Goal: Information Seeking & Learning: Learn about a topic

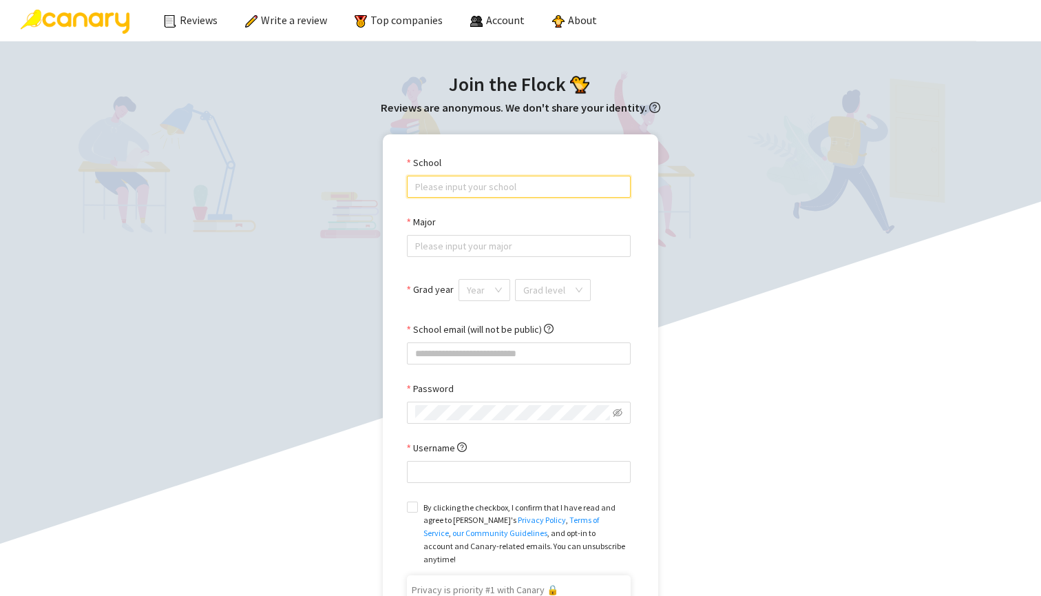
click at [576, 184] on input "School" at bounding box center [518, 186] width 207 height 21
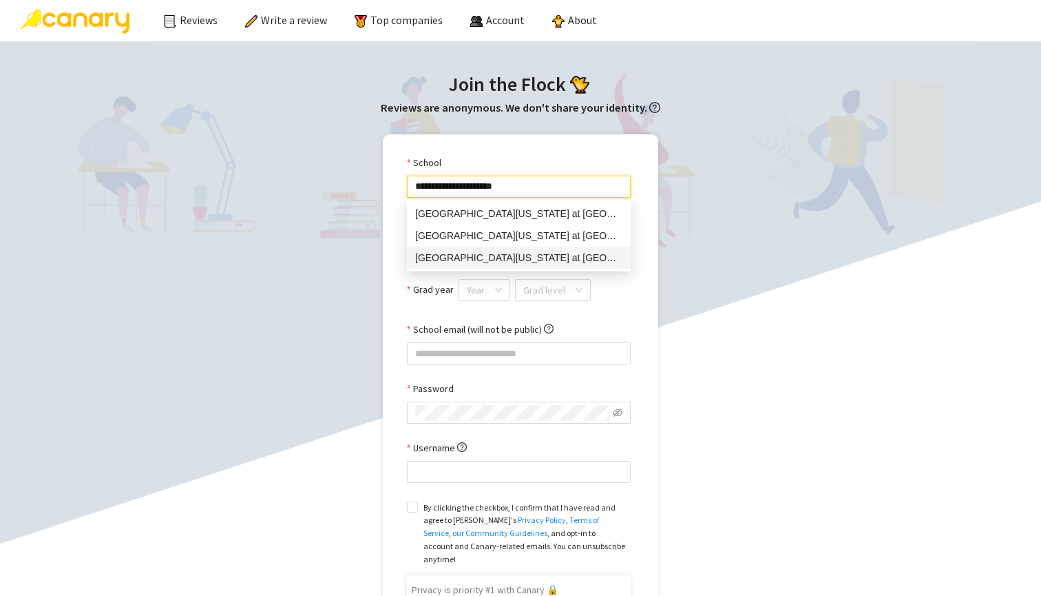
click at [568, 260] on div "[GEOGRAPHIC_DATA][US_STATE] at [GEOGRAPHIC_DATA]" at bounding box center [518, 257] width 207 height 15
type input "**********"
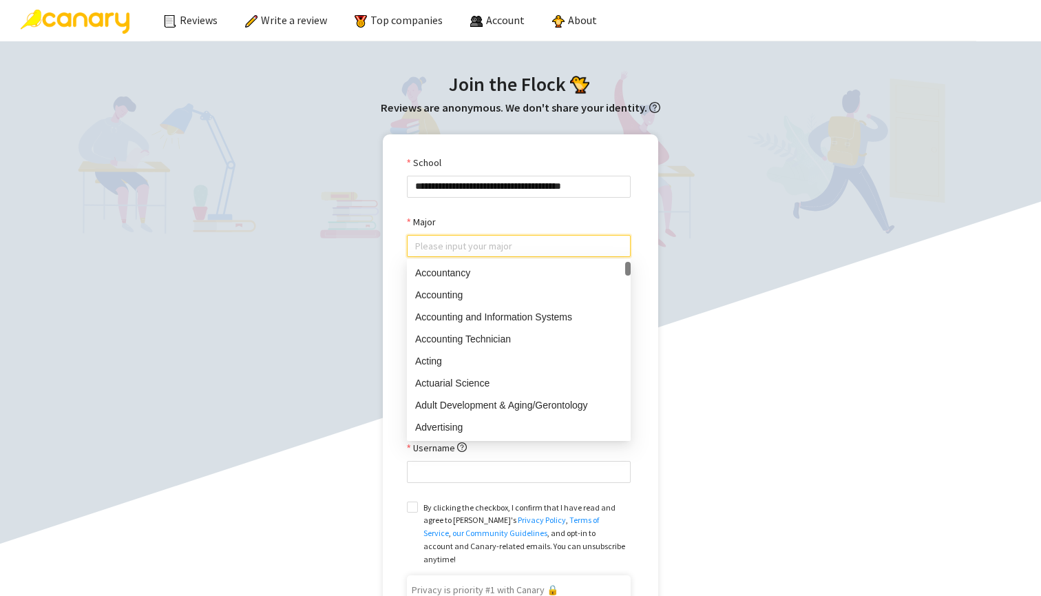
click at [507, 249] on input "Major" at bounding box center [518, 245] width 207 height 21
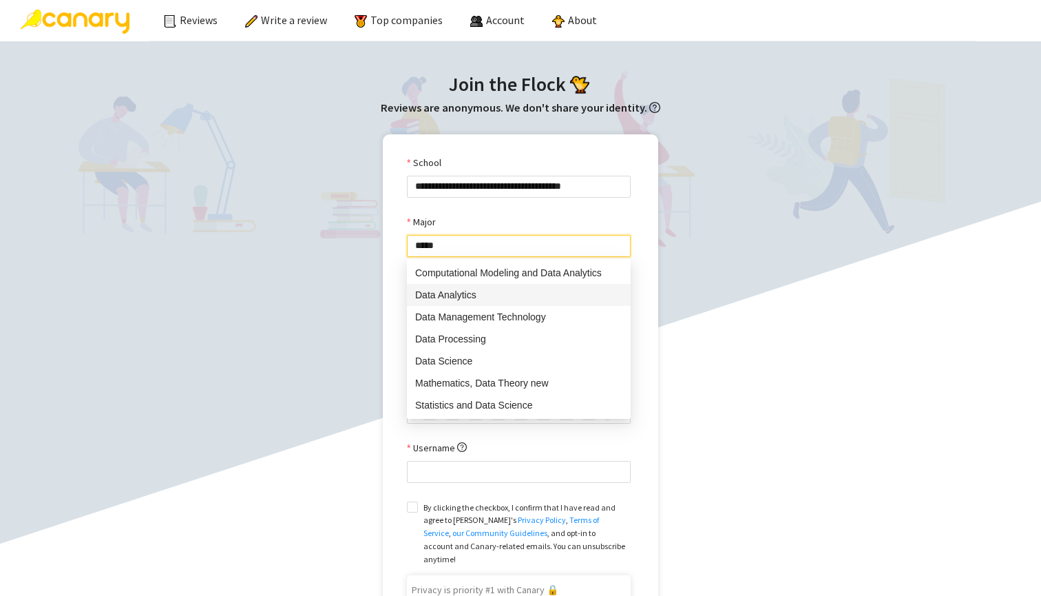
click at [501, 296] on div "Data Analytics" at bounding box center [518, 294] width 207 height 15
type input "**********"
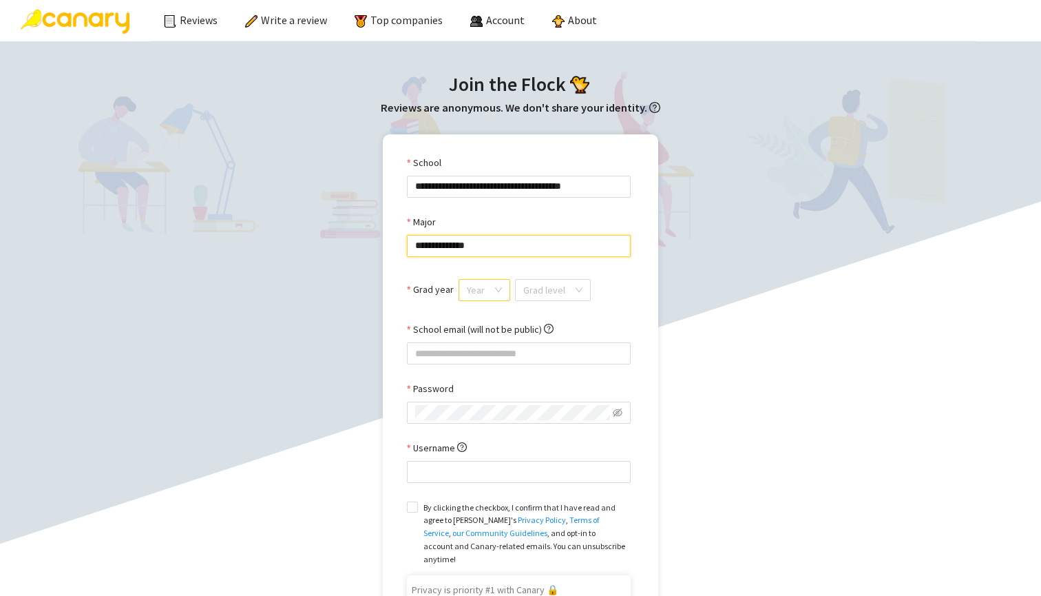
click at [489, 289] on input "Grad year" at bounding box center [479, 290] width 25 height 21
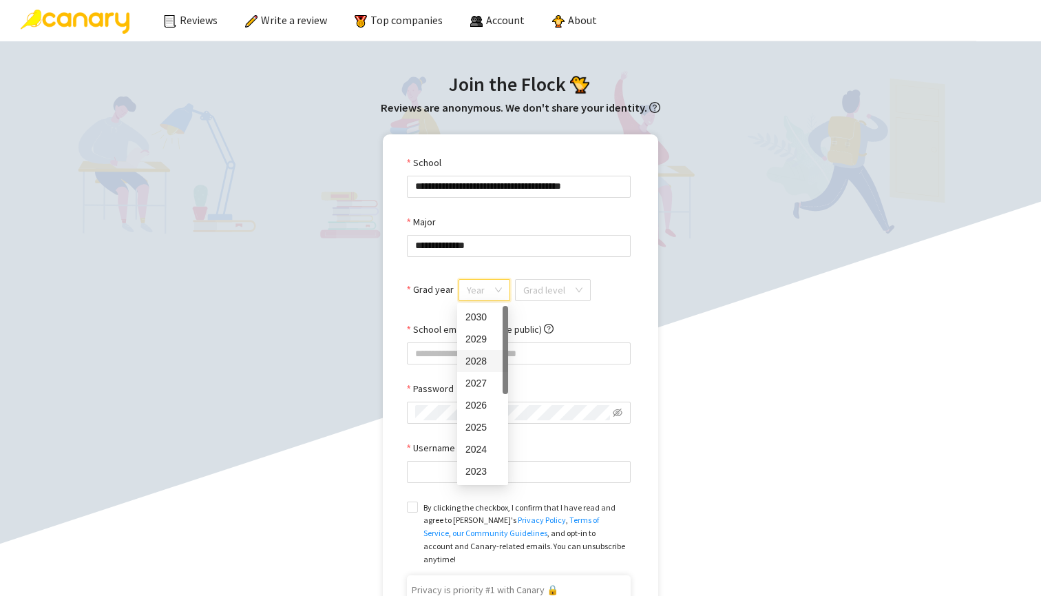
click at [490, 360] on div "2028" at bounding box center [482, 360] width 34 height 15
click at [547, 292] on input "search" at bounding box center [550, 290] width 50 height 21
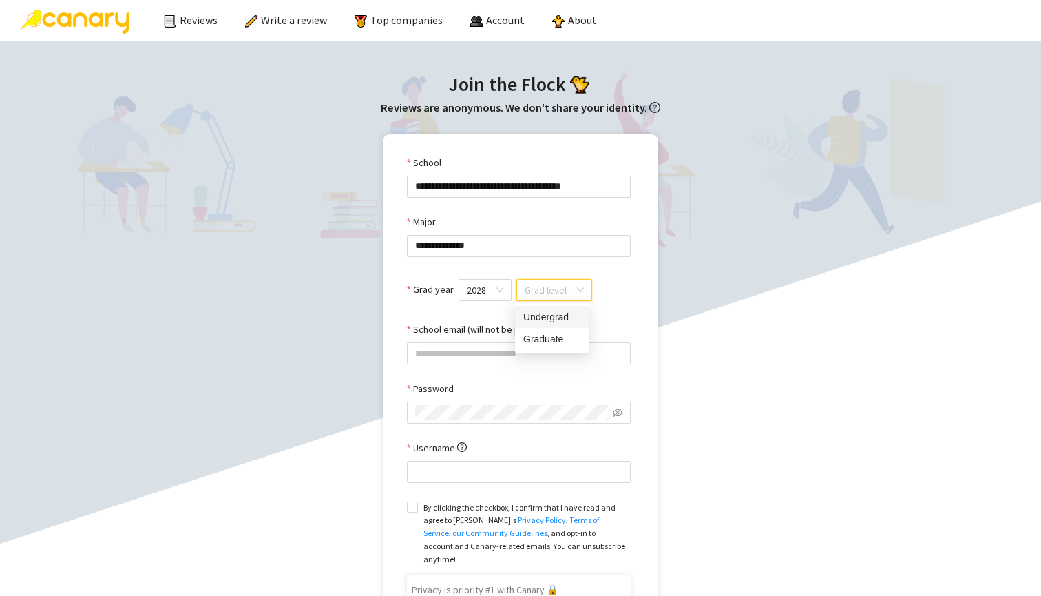
click at [549, 319] on div "Undergrad" at bounding box center [551, 316] width 57 height 15
click at [551, 346] on input "School email (will not be public)" at bounding box center [519, 353] width 224 height 22
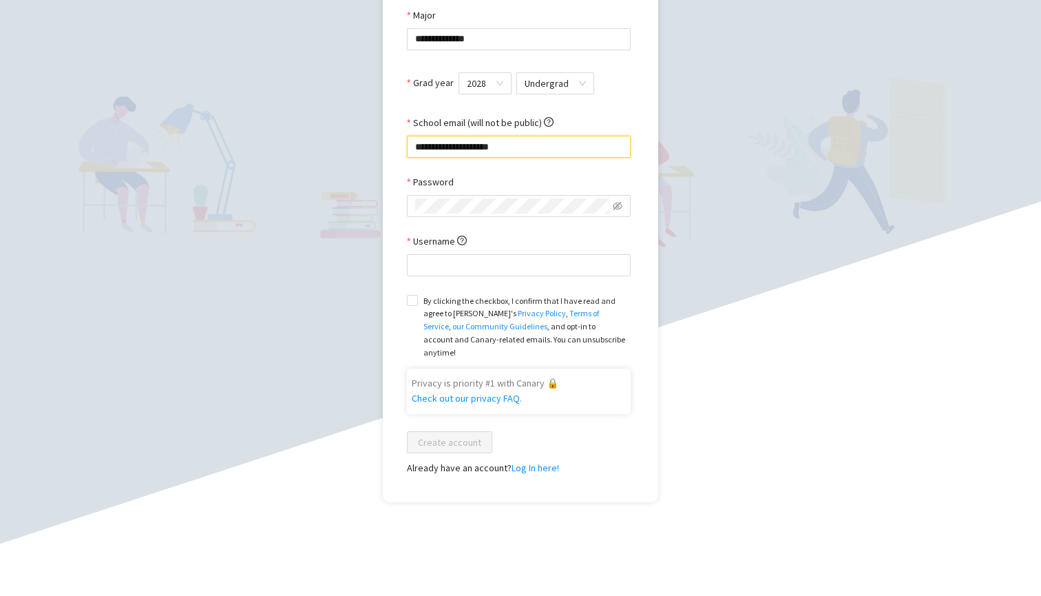
scroll to position [218, 0]
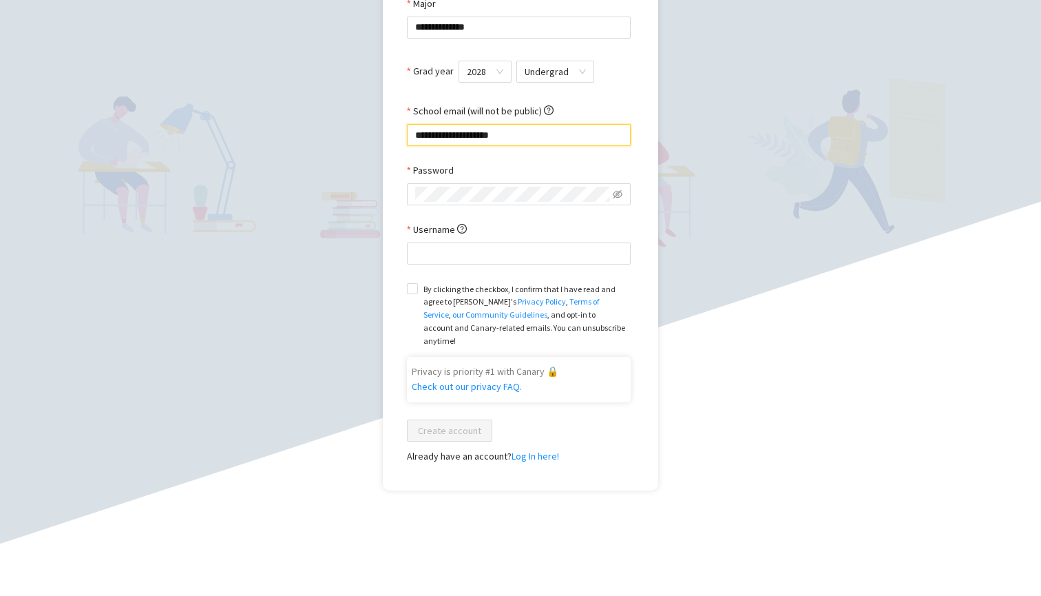
type input "**********"
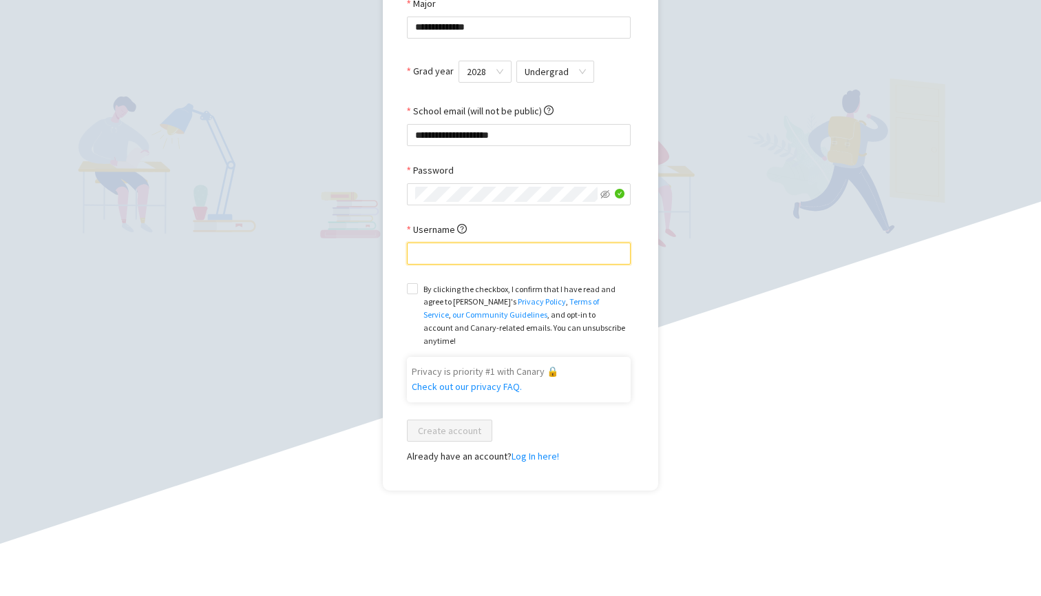
click at [522, 260] on input "Username" at bounding box center [519, 253] width 224 height 22
drag, startPoint x: 437, startPoint y: 249, endPoint x: 389, endPoint y: 246, distance: 48.3
click at [390, 248] on div "**********" at bounding box center [520, 203] width 275 height 575
type input "*****"
click at [312, 257] on div "**********" at bounding box center [521, 203] width 1014 height 575
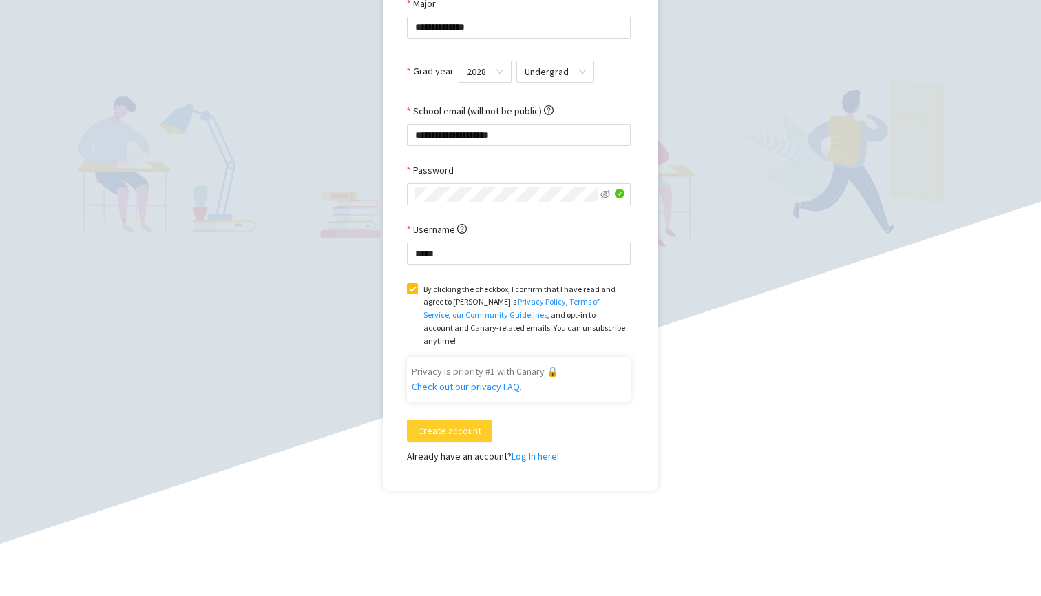
click at [426, 423] on span "Create account" at bounding box center [449, 430] width 63 height 15
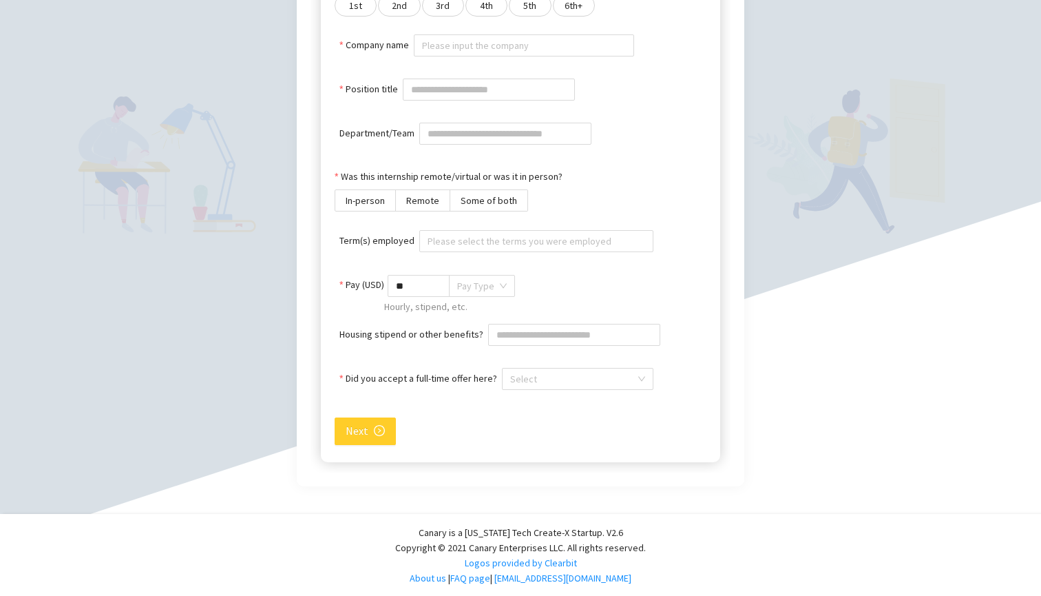
scroll to position [427, 0]
click at [379, 426] on icon "right-circle" at bounding box center [379, 431] width 11 height 11
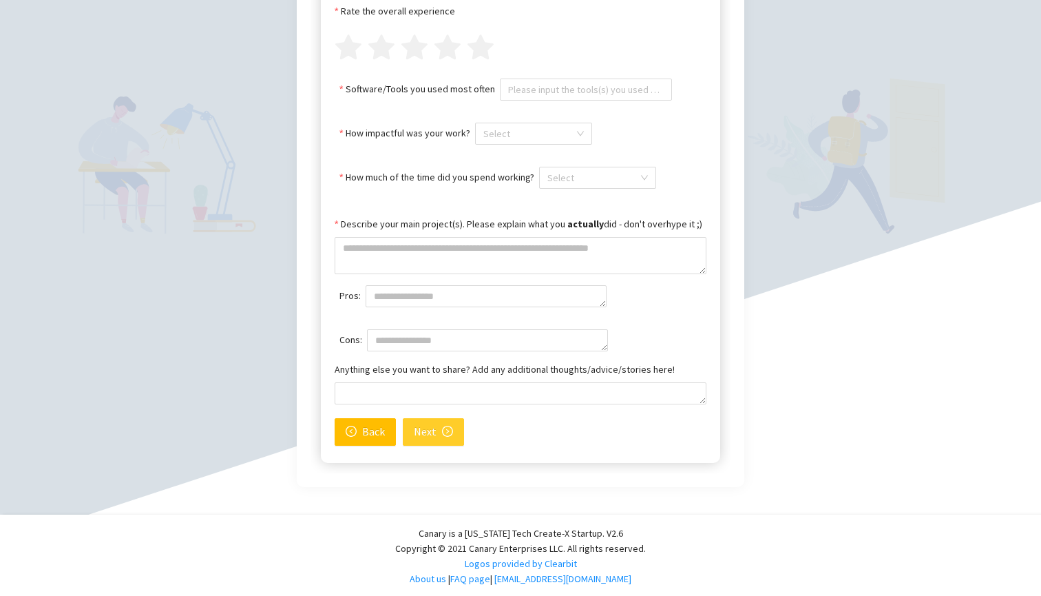
scroll to position [409, 0]
click at [415, 426] on span "Next" at bounding box center [425, 431] width 23 height 17
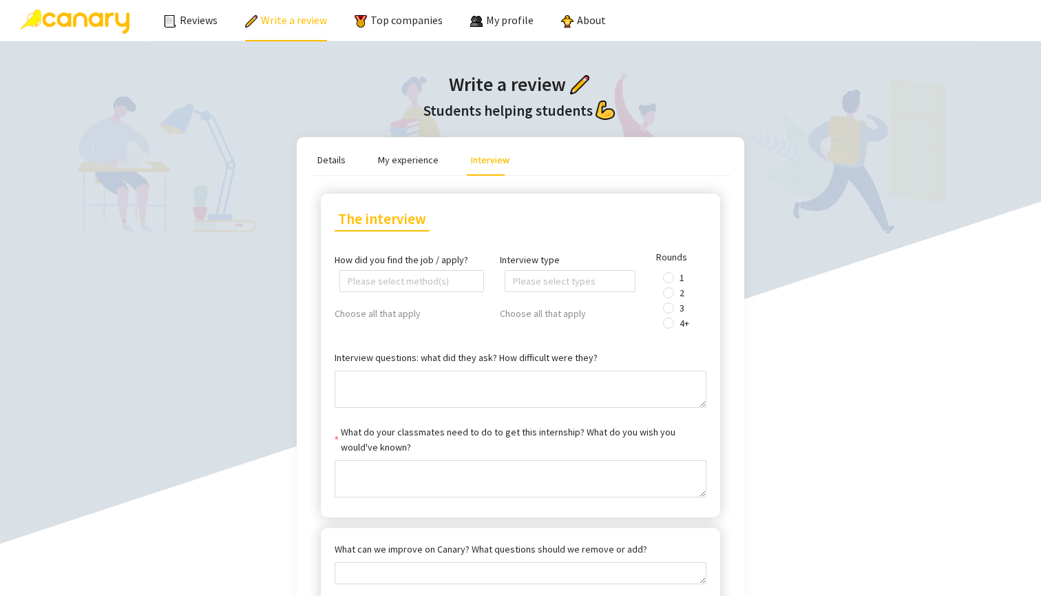
scroll to position [0, 0]
click at [213, 13] on link "Reviews" at bounding box center [191, 20] width 54 height 14
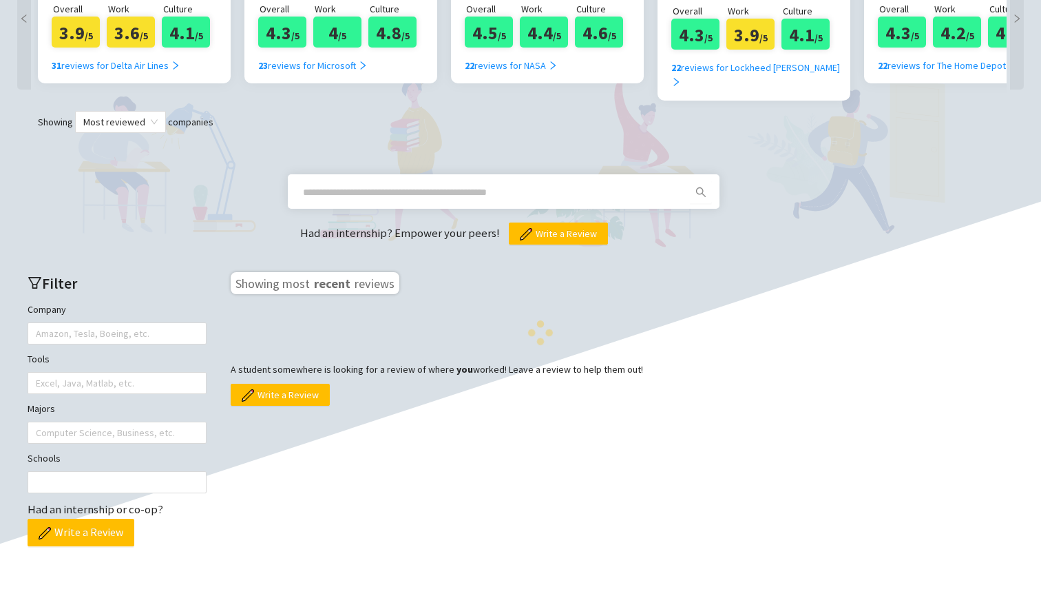
scroll to position [359, 0]
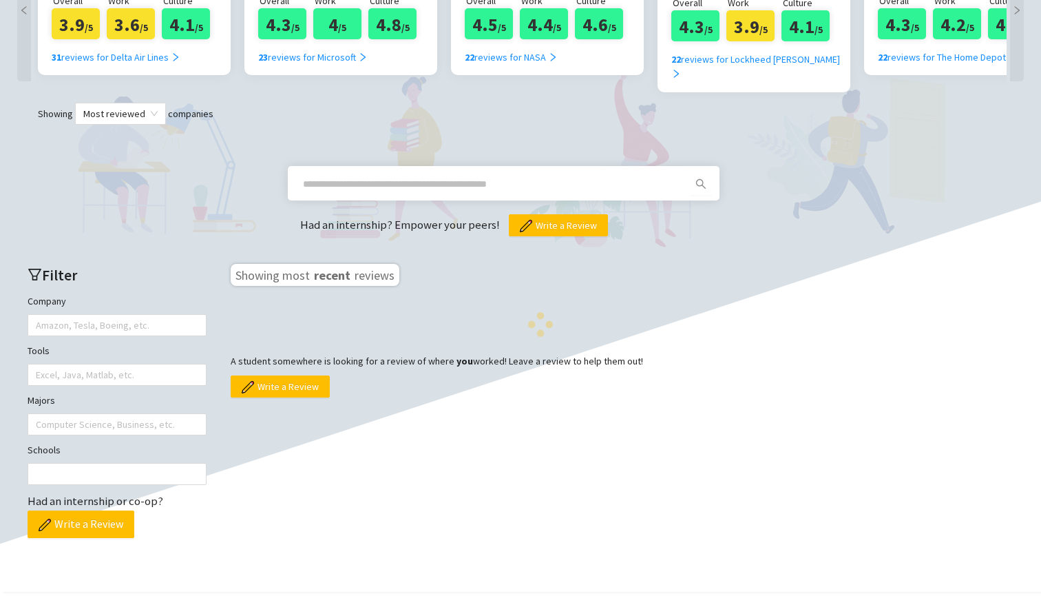
click at [330, 175] on span at bounding box center [493, 184] width 396 height 22
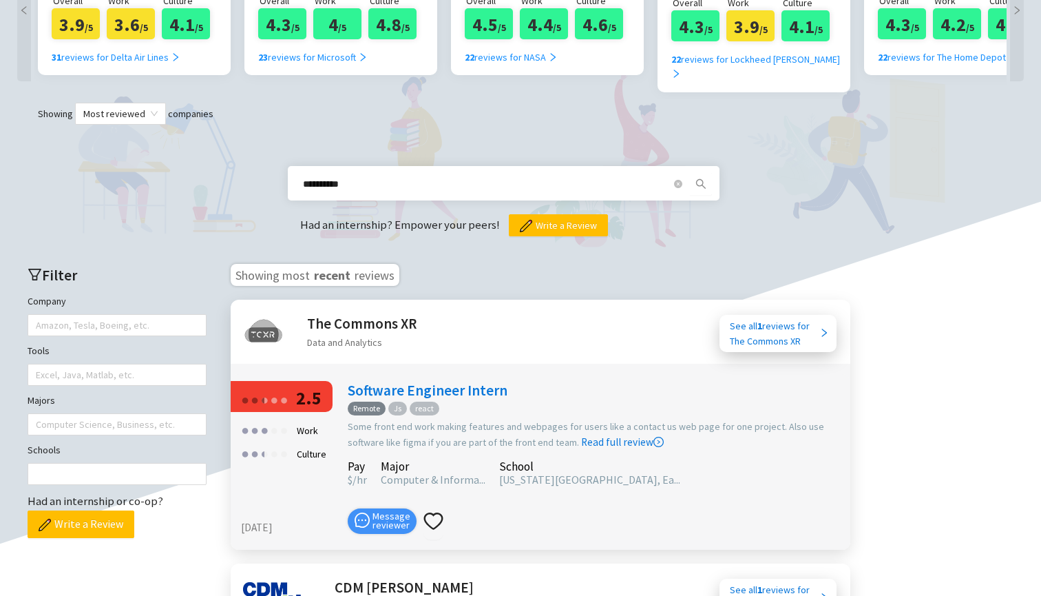
type input "**********"
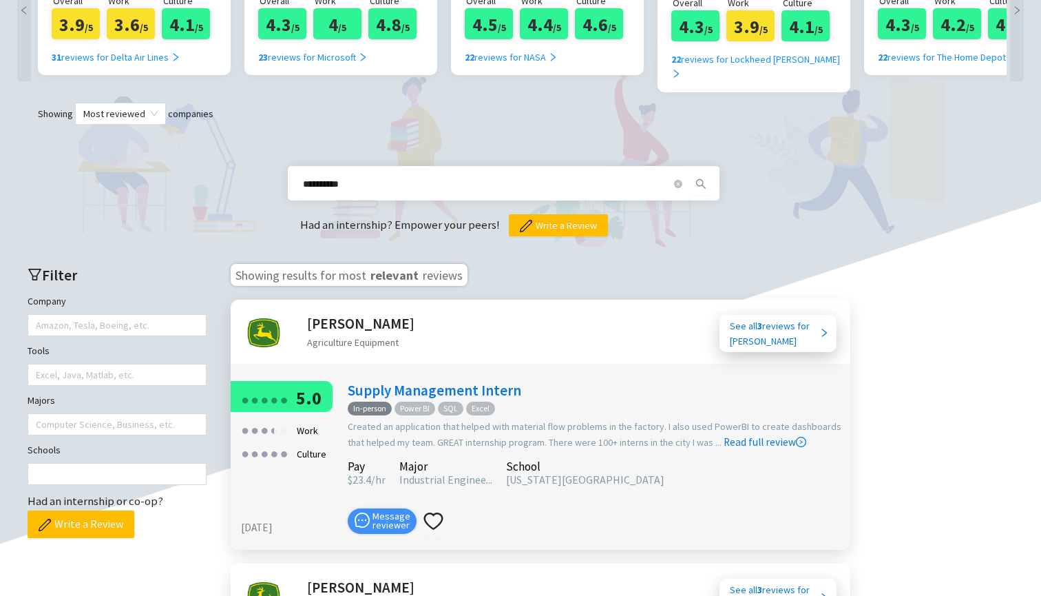
click at [345, 312] on h2 "[PERSON_NAME]" at bounding box center [360, 323] width 107 height 23
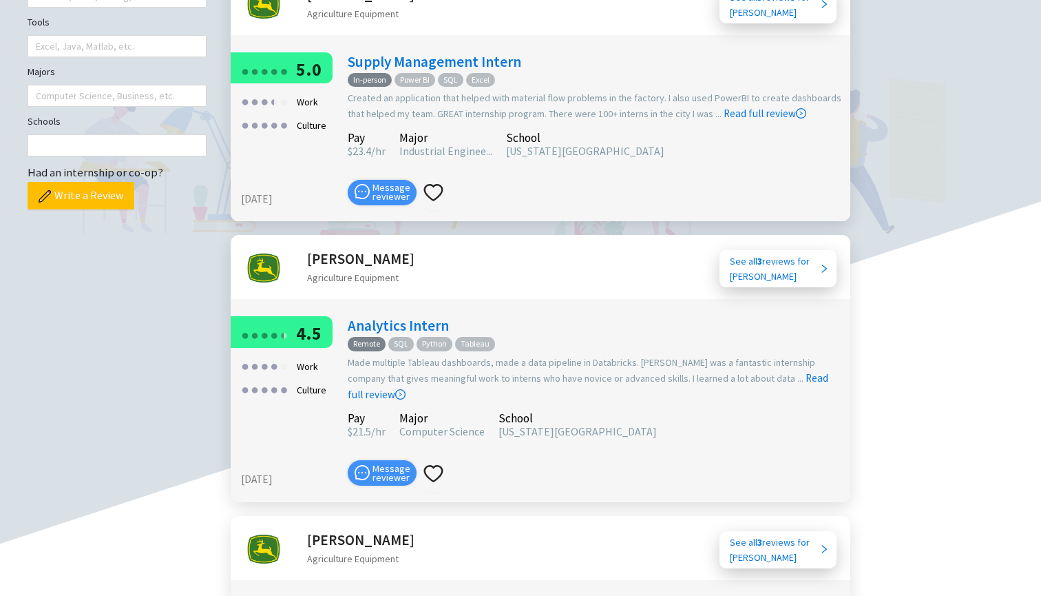
scroll to position [770, 0]
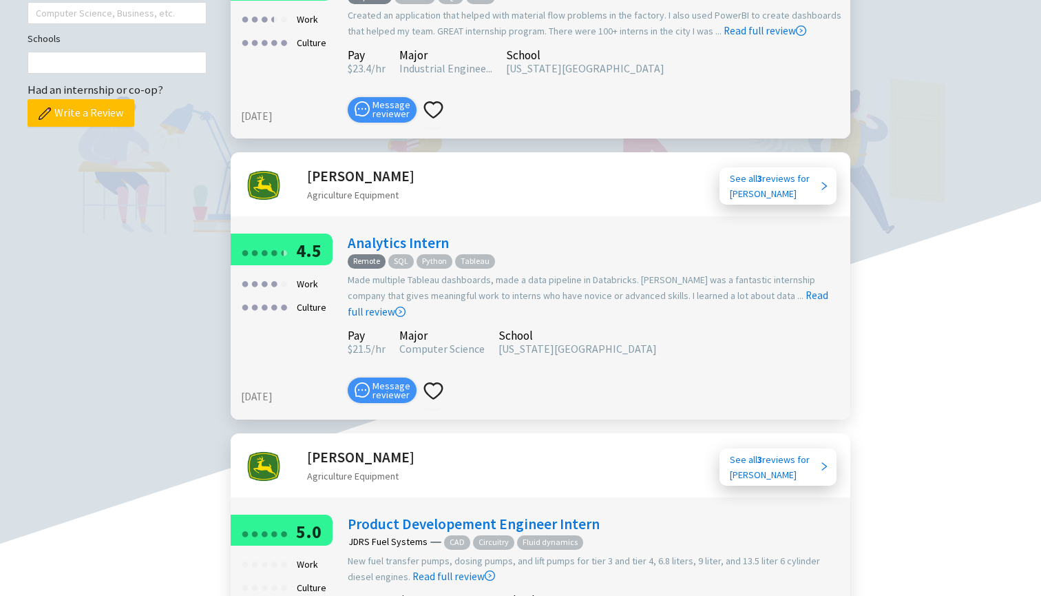
click at [397, 233] on link "Analytics Intern" at bounding box center [398, 242] width 101 height 19
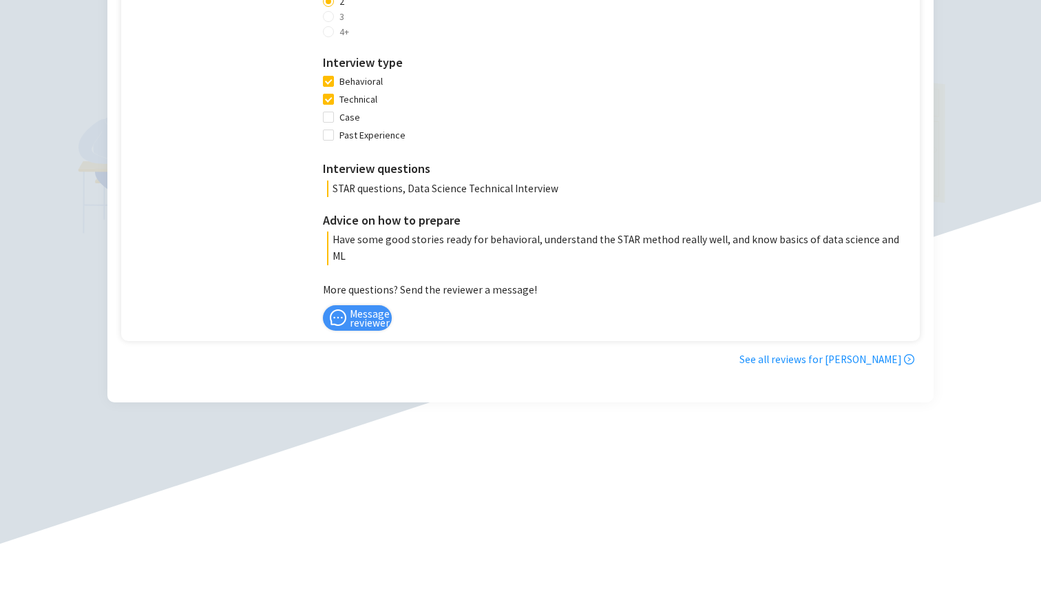
scroll to position [1291, 0]
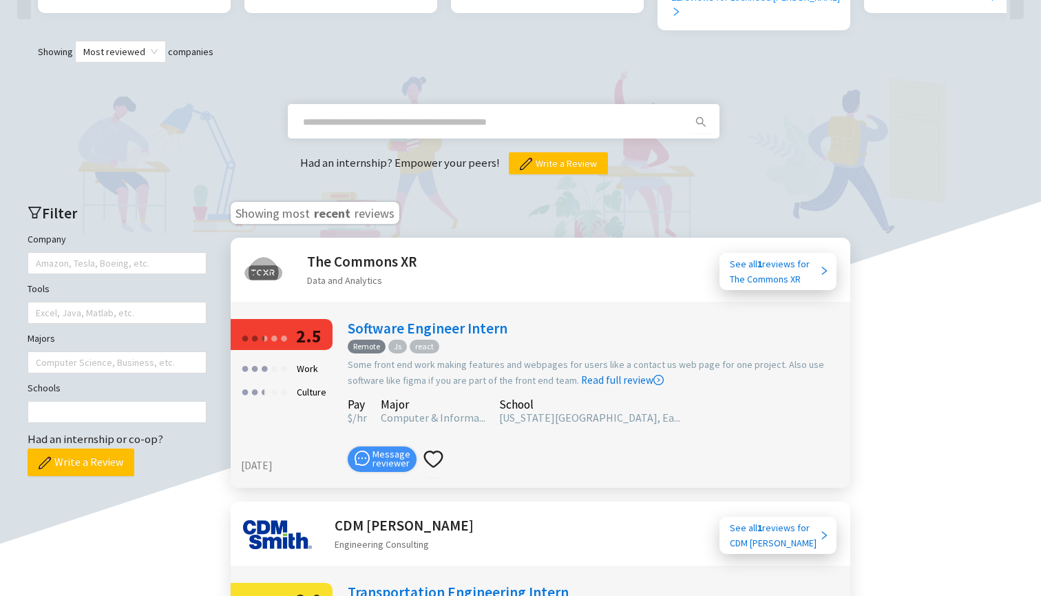
scroll to position [375, 0]
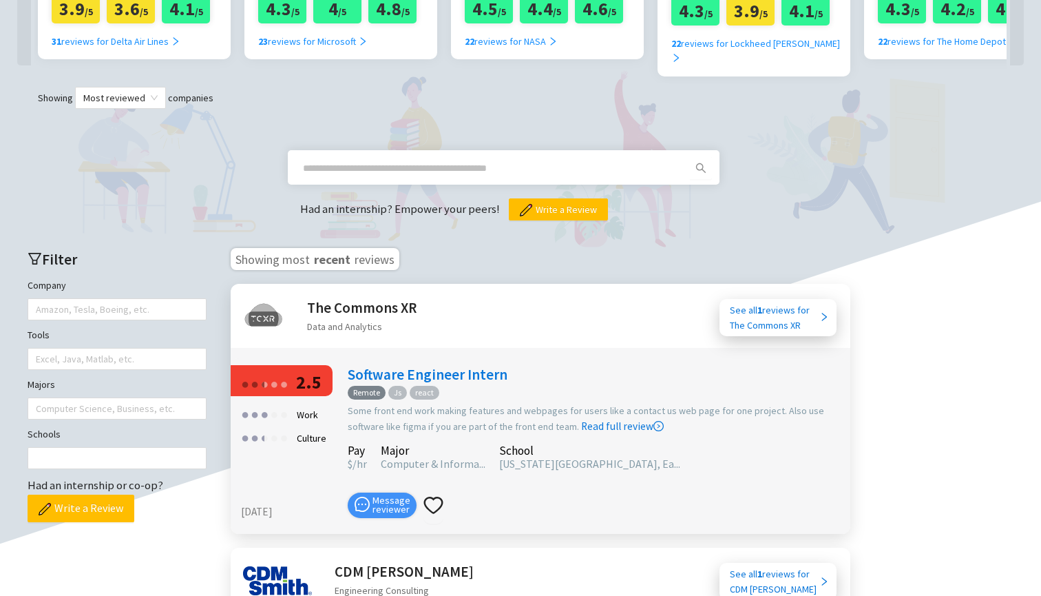
click at [396, 160] on input "text" at bounding box center [487, 167] width 368 height 15
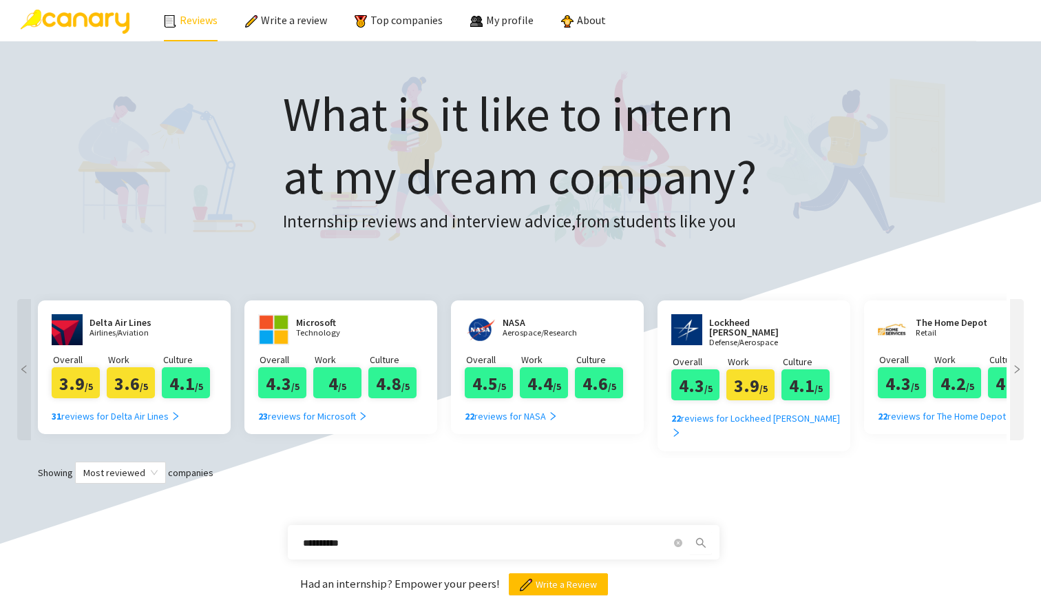
scroll to position [0, 0]
type input "**********"
click at [397, 23] on link "Top companies" at bounding box center [399, 20] width 88 height 14
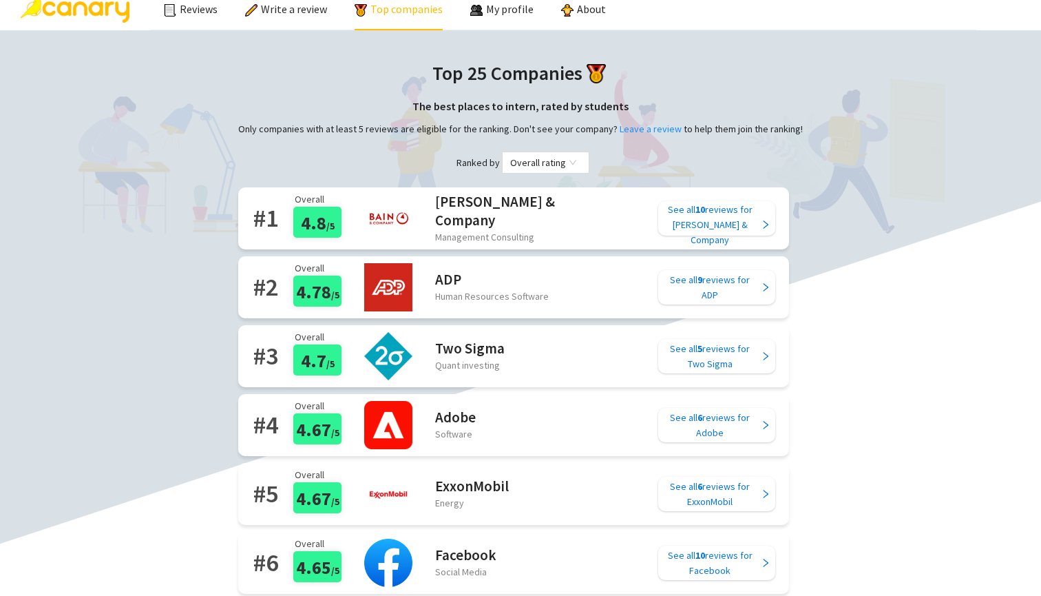
scroll to position [12, 0]
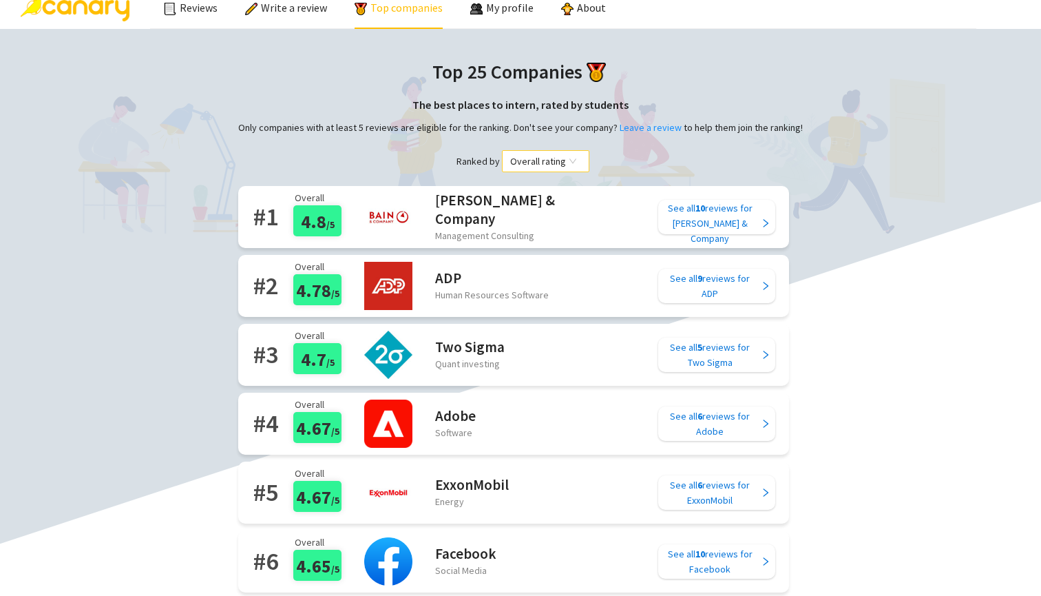
click at [504, 165] on div "Overall rating" at bounding box center [545, 161] width 87 height 22
click at [468, 150] on div "Ranked by Overall rating" at bounding box center [520, 161] width 565 height 22
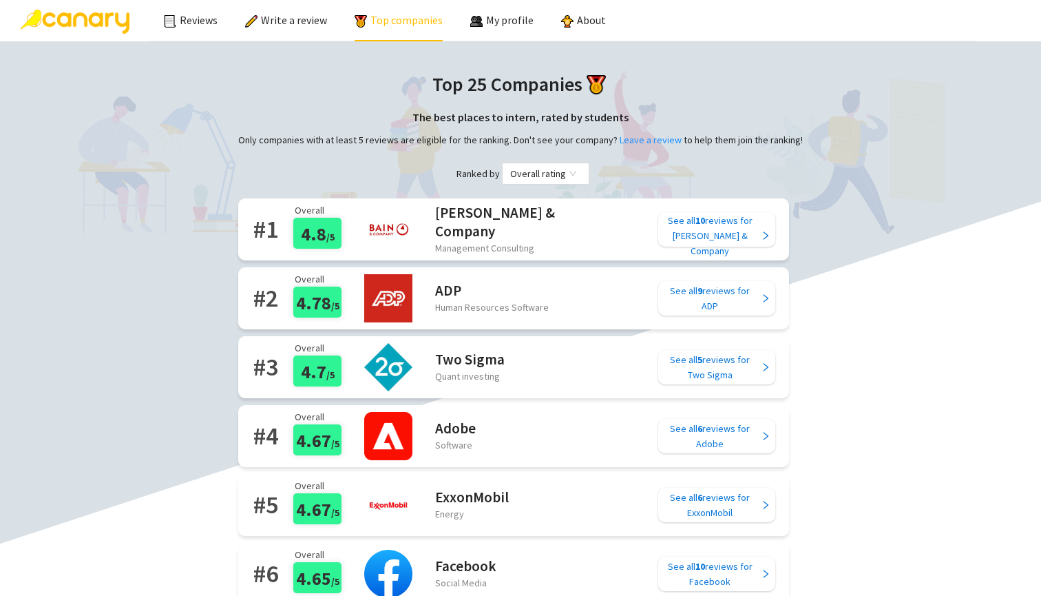
scroll to position [0, 0]
click at [543, 172] on span "Overall rating" at bounding box center [545, 173] width 71 height 21
click at [544, 219] on div "Work rating" at bounding box center [543, 222] width 66 height 15
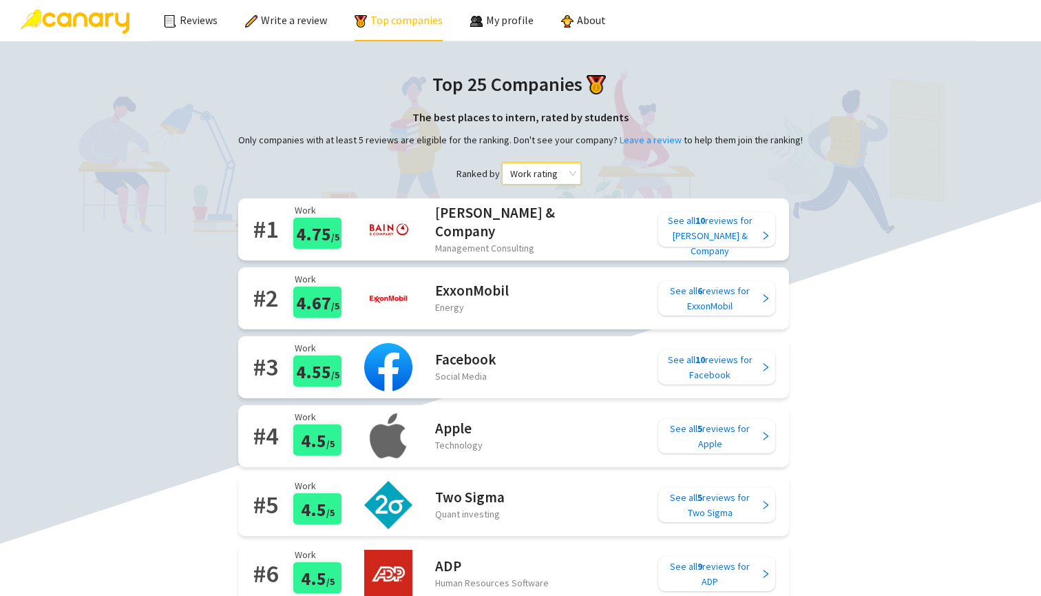
click at [527, 174] on span "Work rating" at bounding box center [541, 173] width 63 height 21
click at [538, 244] on div "Culture rating" at bounding box center [543, 244] width 66 height 15
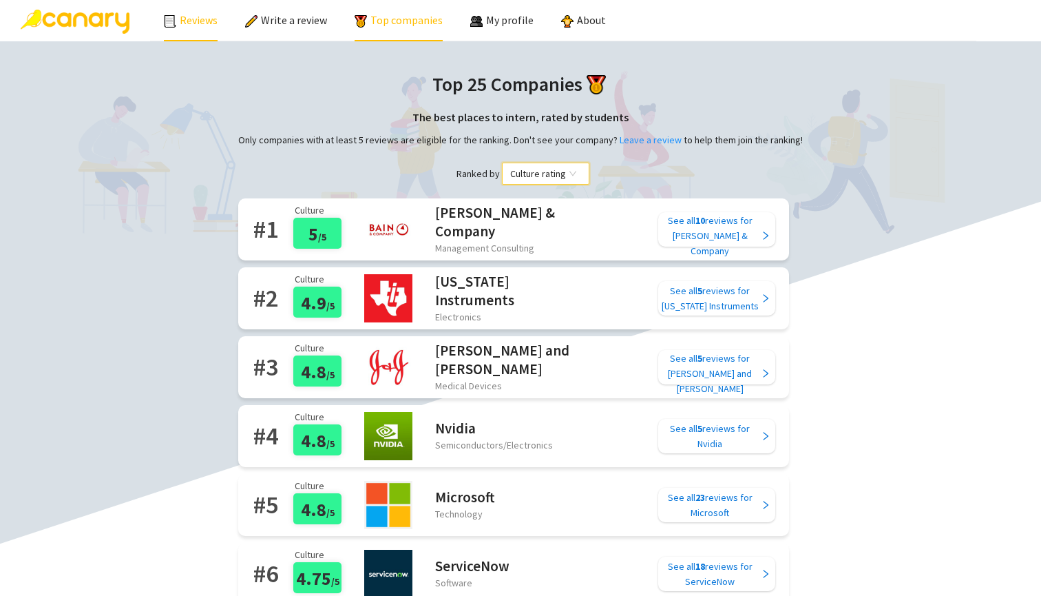
click at [205, 27] on link "Reviews" at bounding box center [191, 20] width 54 height 14
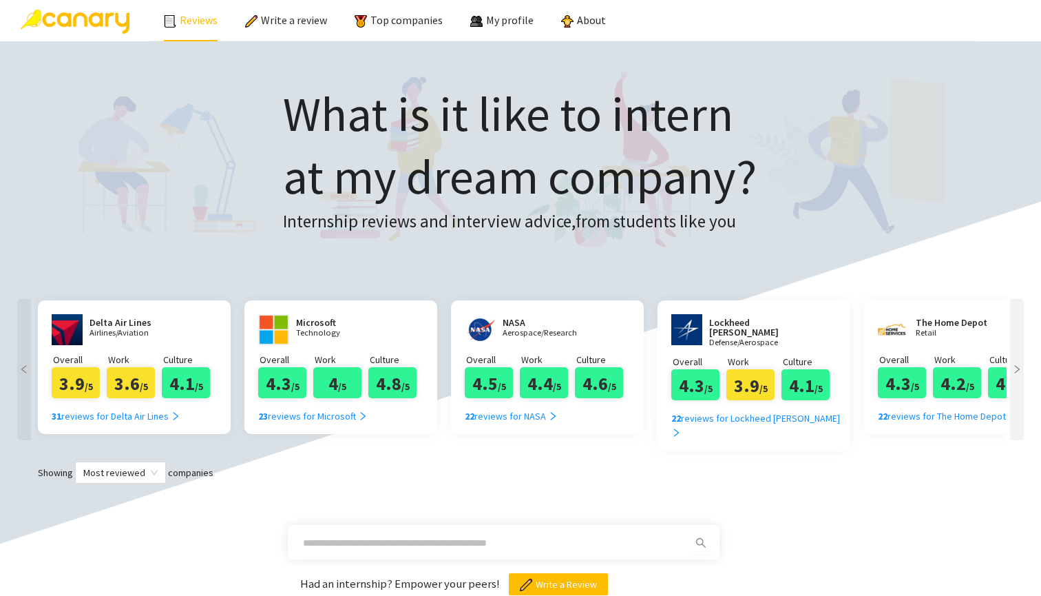
scroll to position [275, 0]
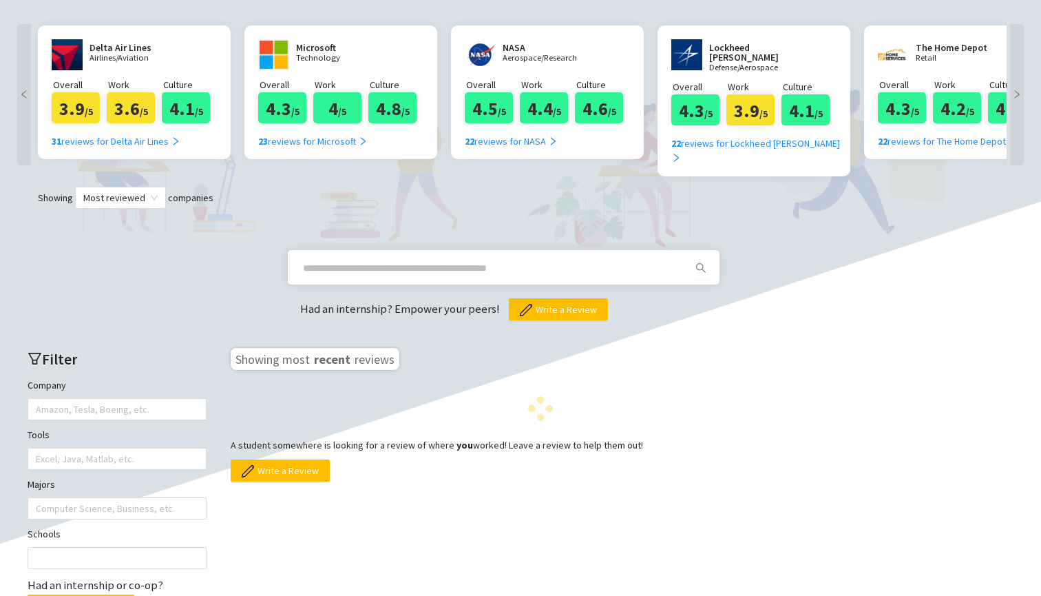
click at [432, 260] on input "text" at bounding box center [487, 267] width 368 height 15
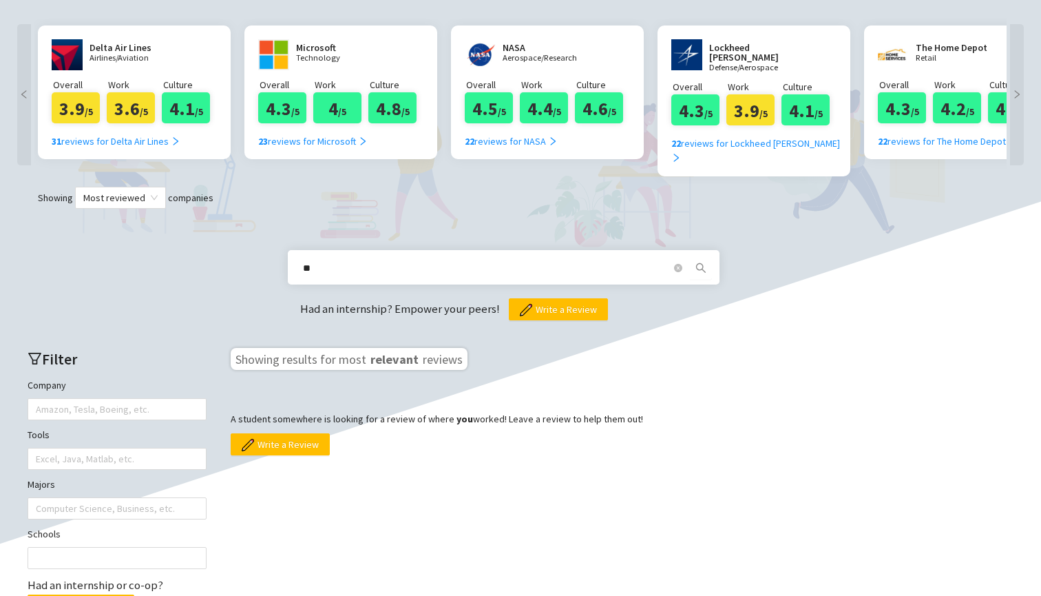
type input "*"
click at [189, 399] on div at bounding box center [110, 408] width 158 height 19
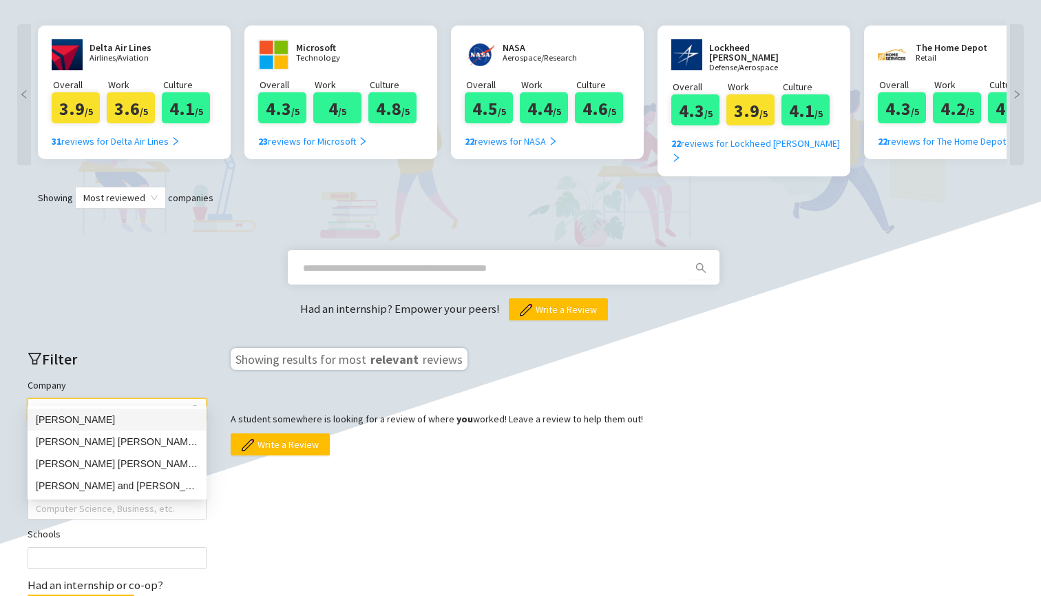
type input "****"
drag, startPoint x: 189, startPoint y: 393, endPoint x: 173, endPoint y: 413, distance: 25.5
click at [173, 413] on div "[PERSON_NAME]" at bounding box center [117, 419] width 162 height 15
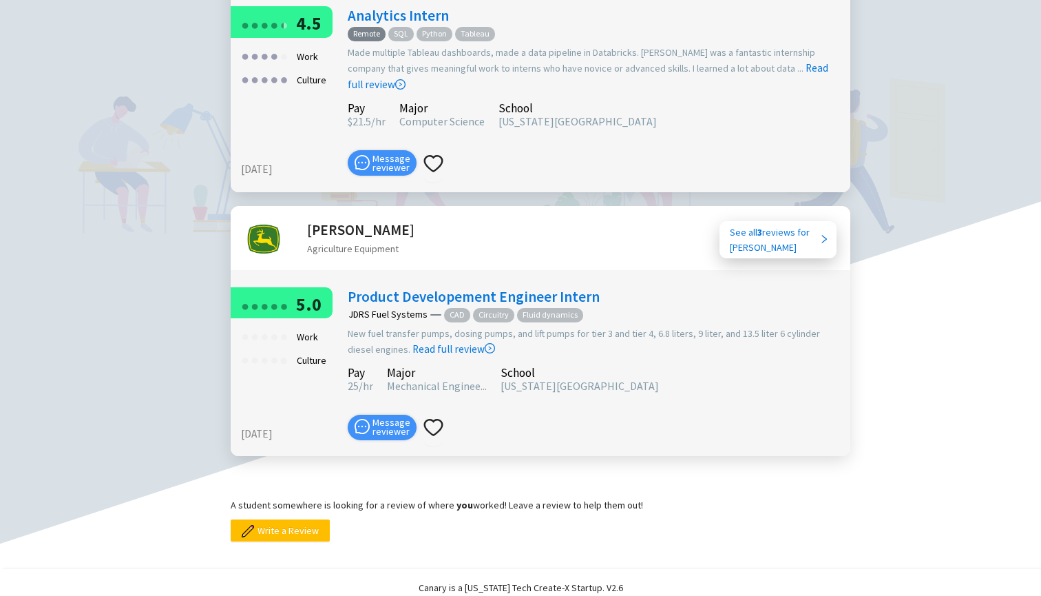
scroll to position [984, 0]
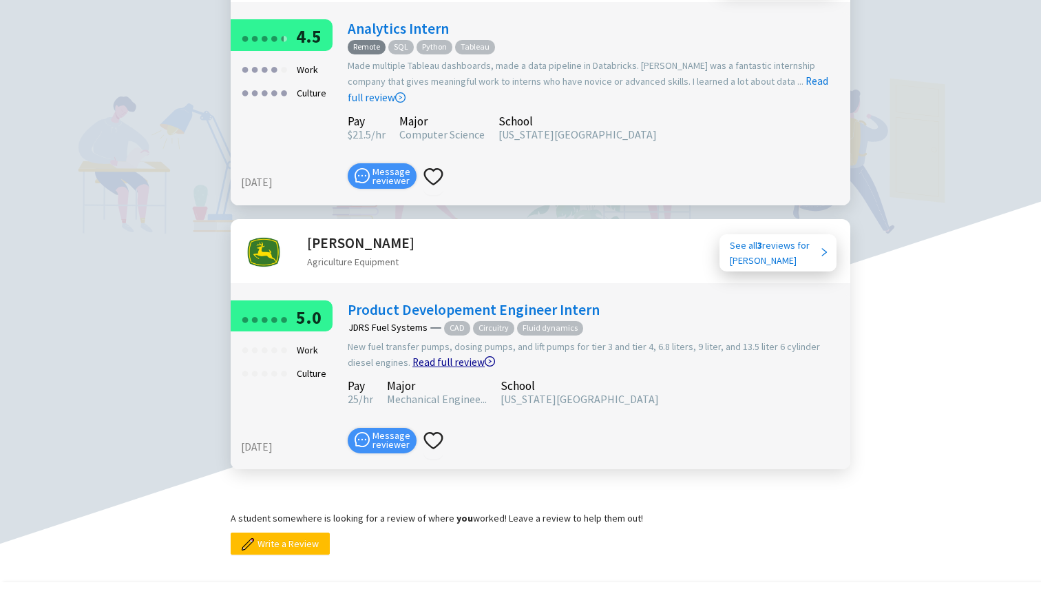
click at [412, 286] on link "Read full review" at bounding box center [453, 327] width 83 height 82
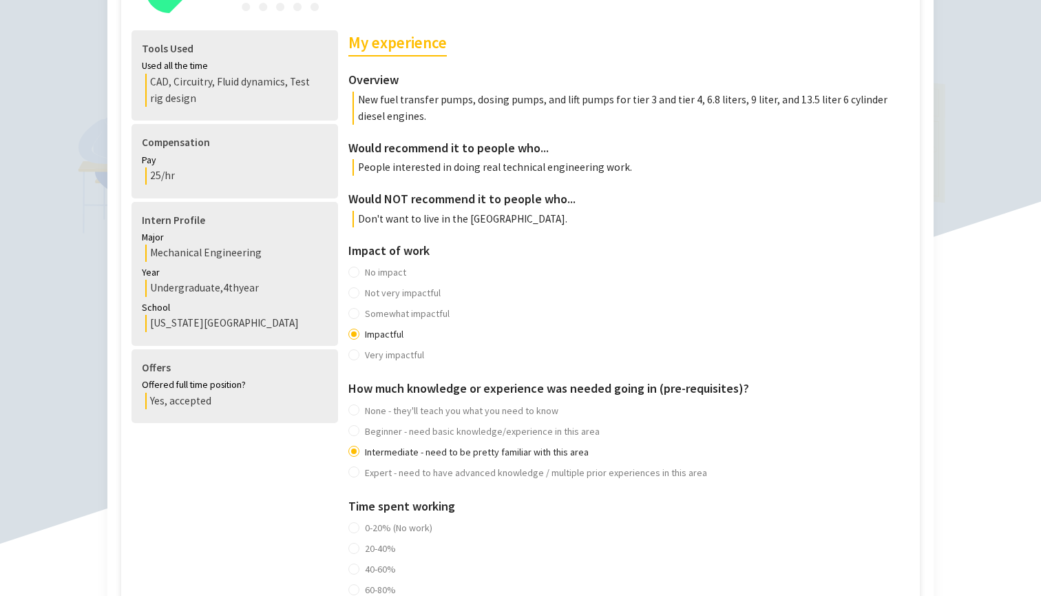
scroll to position [353, 0]
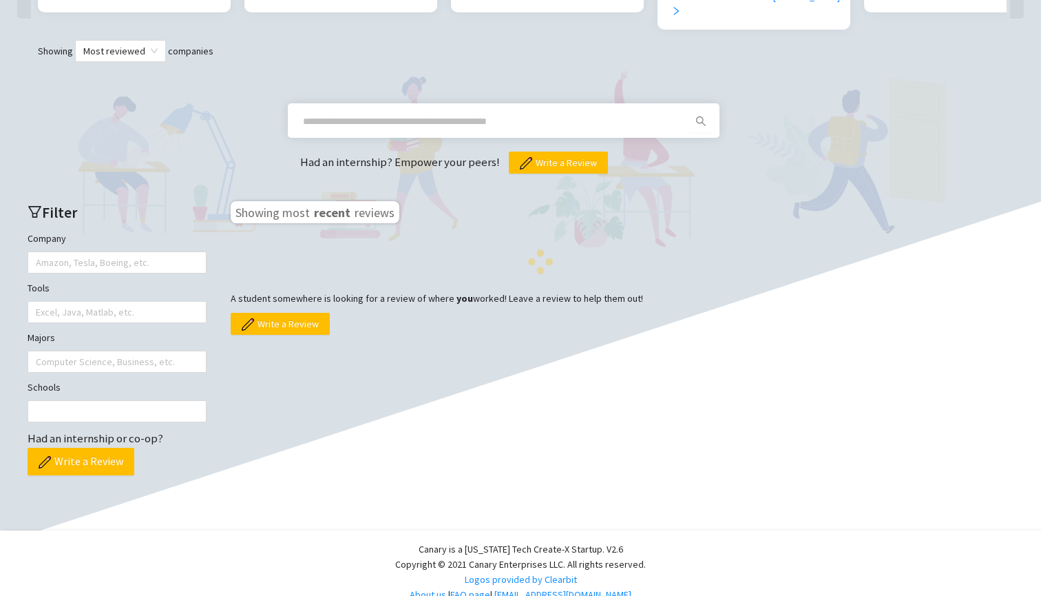
scroll to position [421, 0]
click at [185, 253] on div at bounding box center [110, 262] width 158 height 19
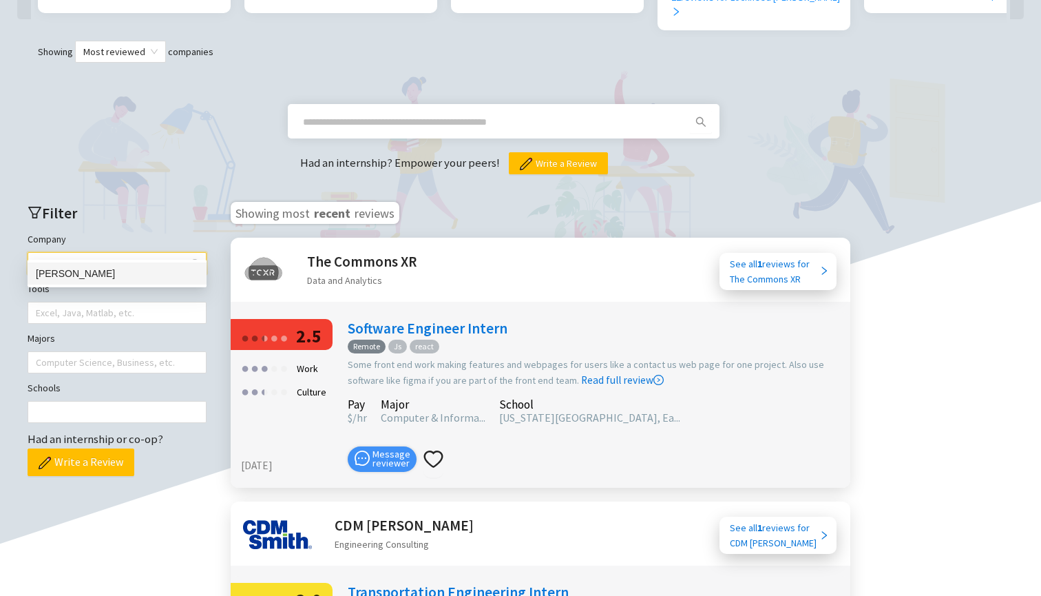
type input "**********"
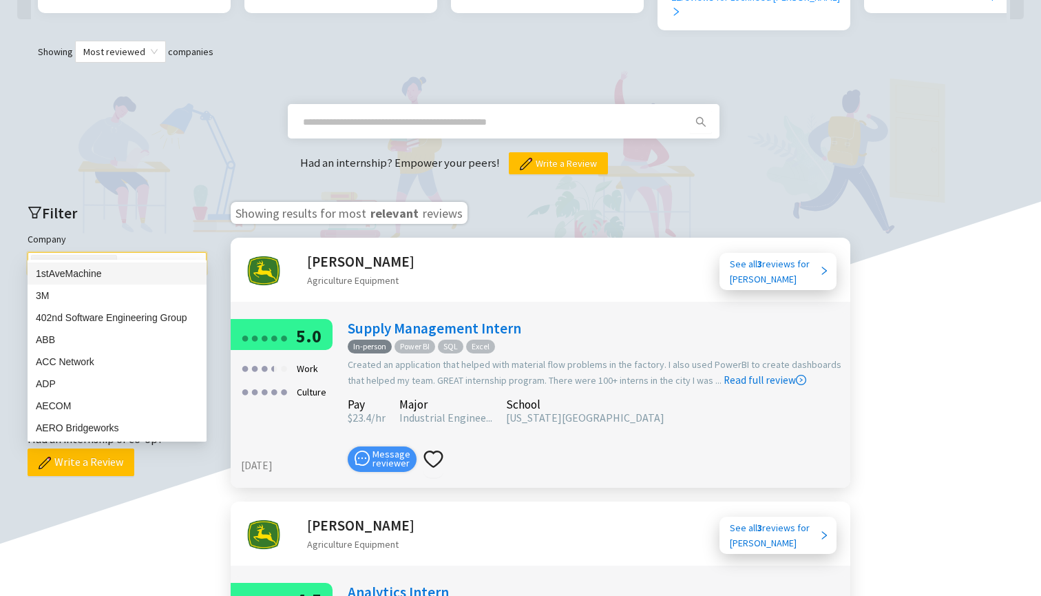
click at [330, 250] on h2 "[PERSON_NAME]" at bounding box center [360, 261] width 107 height 23
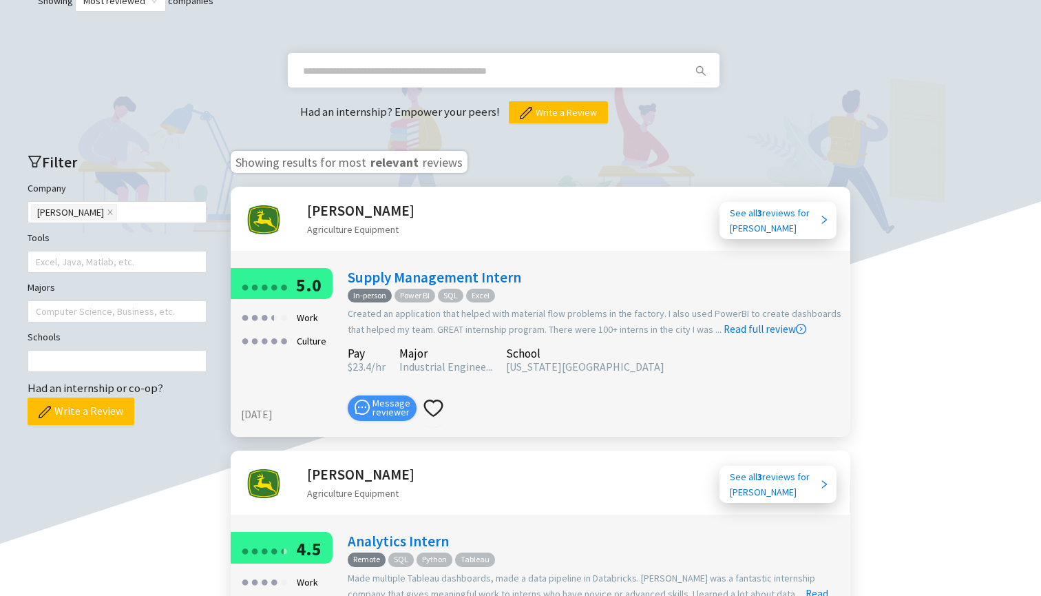
scroll to position [497, 0]
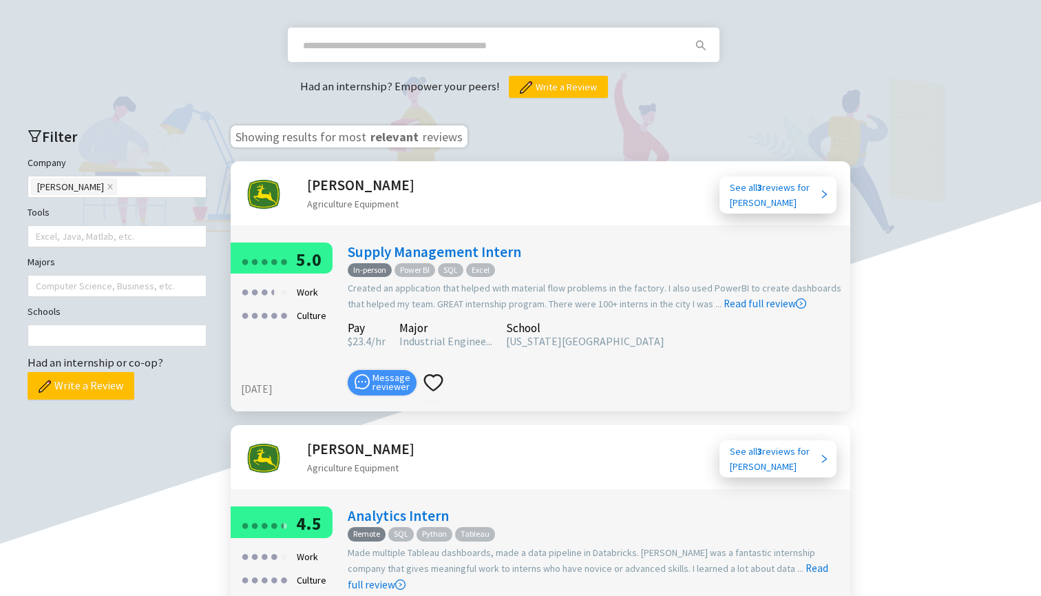
click at [362, 460] on div "Agriculture Equipment" at bounding box center [360, 467] width 107 height 15
click at [358, 437] on h2 "[PERSON_NAME]" at bounding box center [360, 448] width 107 height 23
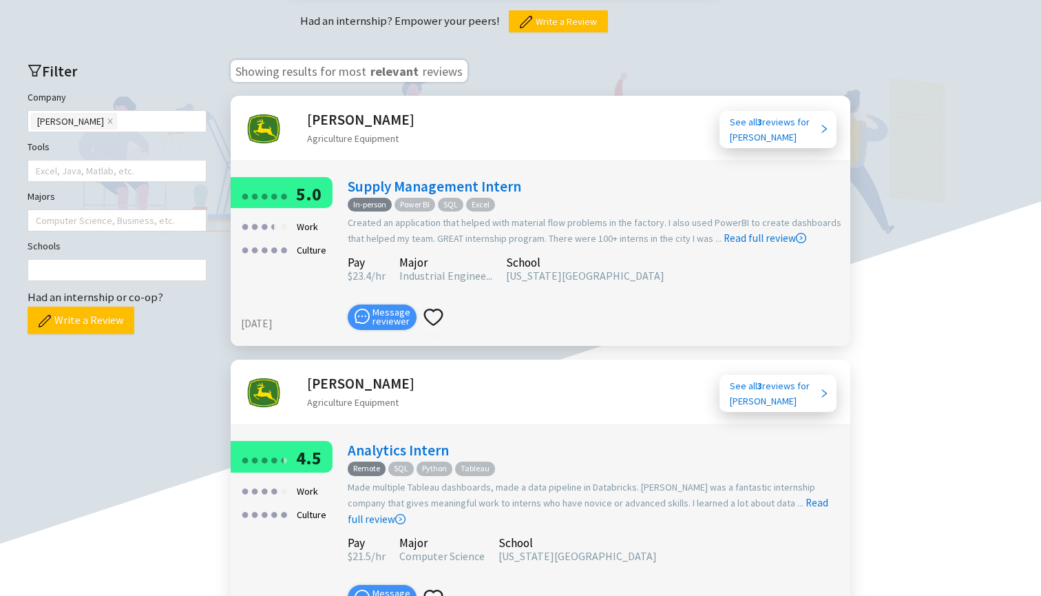
scroll to position [572, 0]
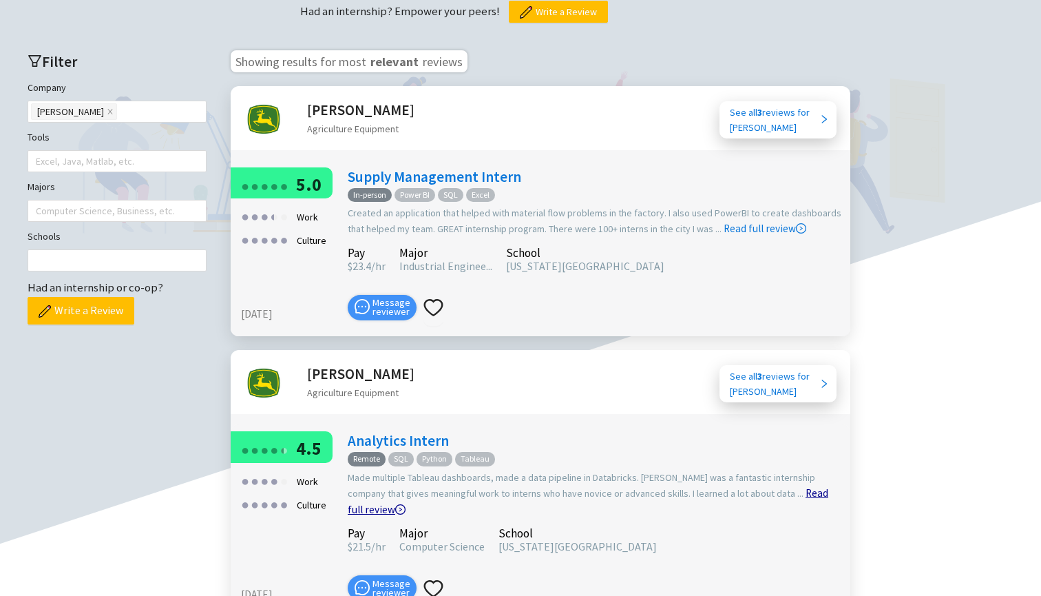
click at [750, 472] on link "Read full review" at bounding box center [588, 466] width 481 height 98
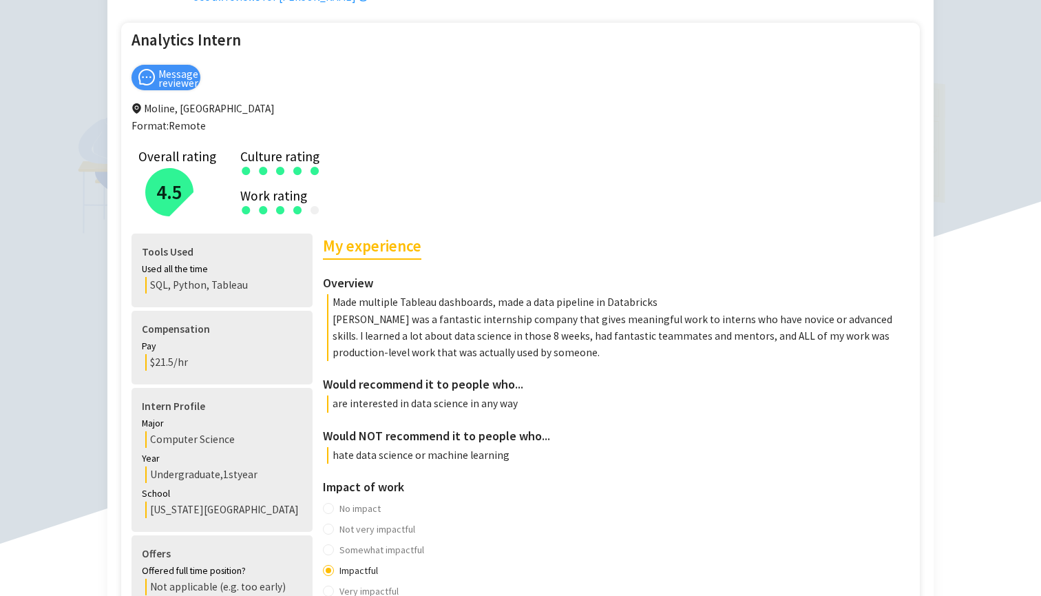
scroll to position [147, 0]
